Goal: Transaction & Acquisition: Book appointment/travel/reservation

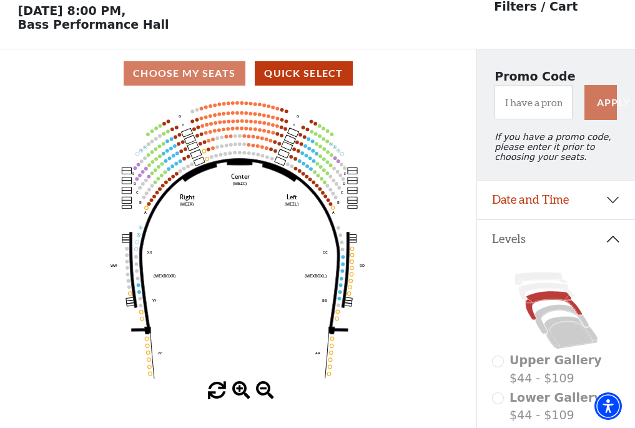
scroll to position [58, 0]
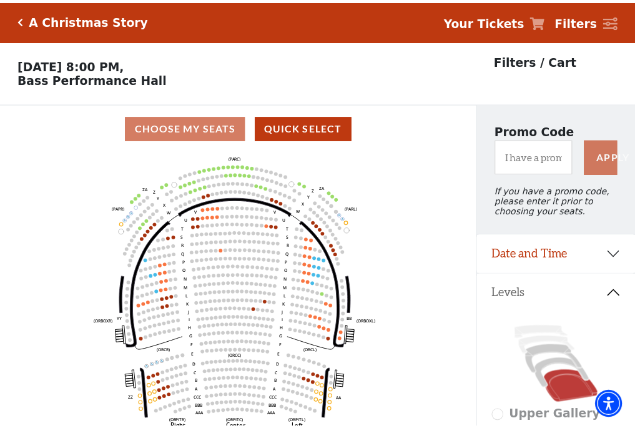
scroll to position [58, 0]
